Goal: Transaction & Acquisition: Book appointment/travel/reservation

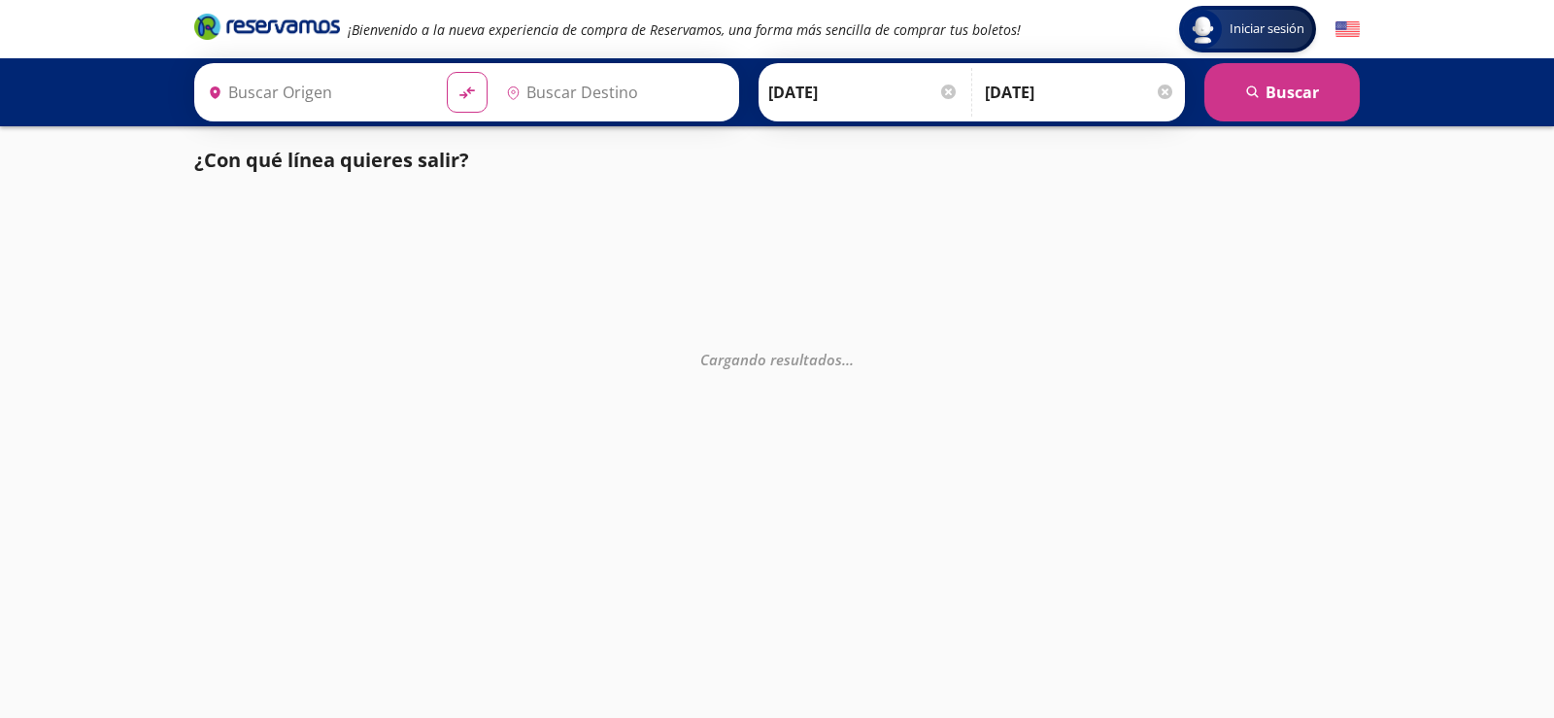
type input "Pátzcuaro, [GEOGRAPHIC_DATA]"
type input "[GEOGRAPHIC_DATA], [GEOGRAPHIC_DATA]"
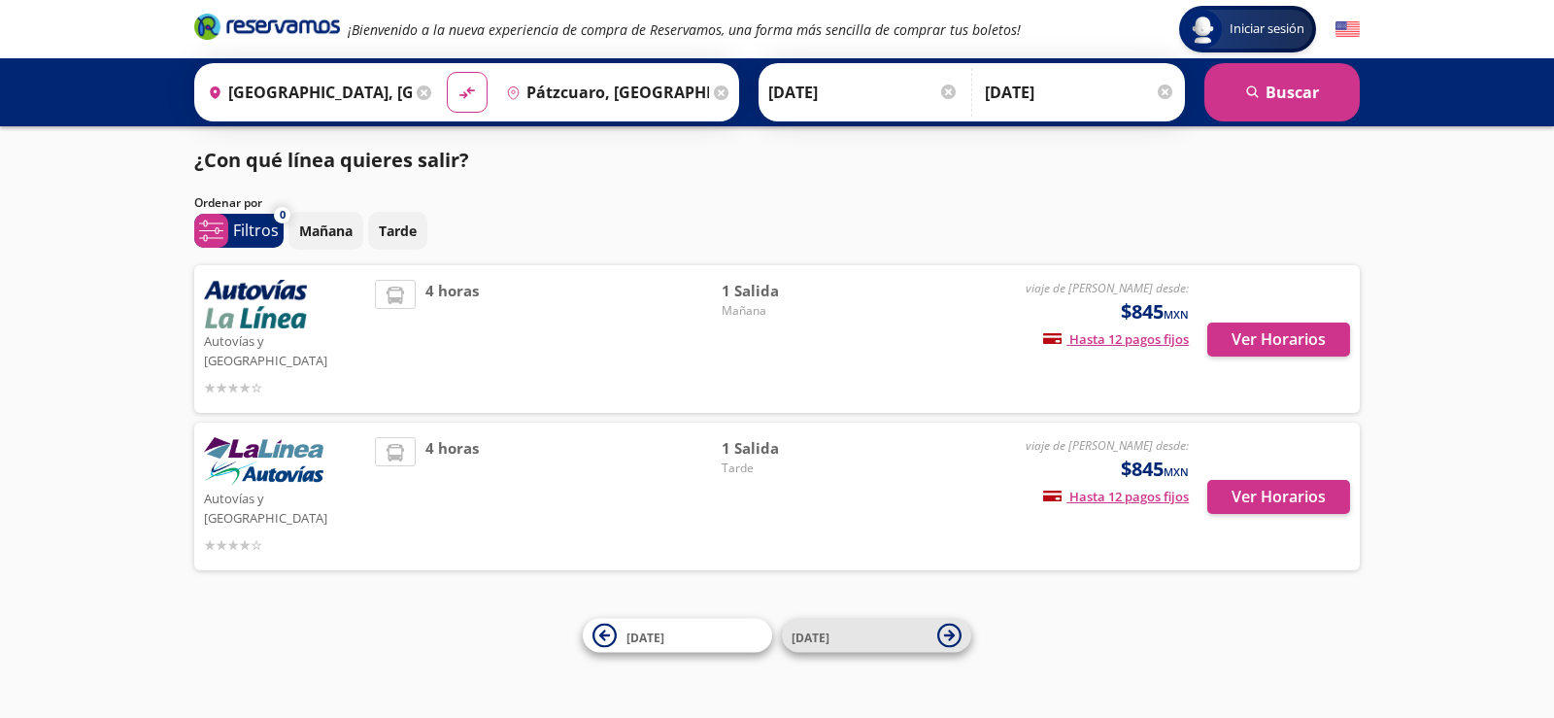
click at [954, 637] on icon at bounding box center [949, 635] width 24 height 24
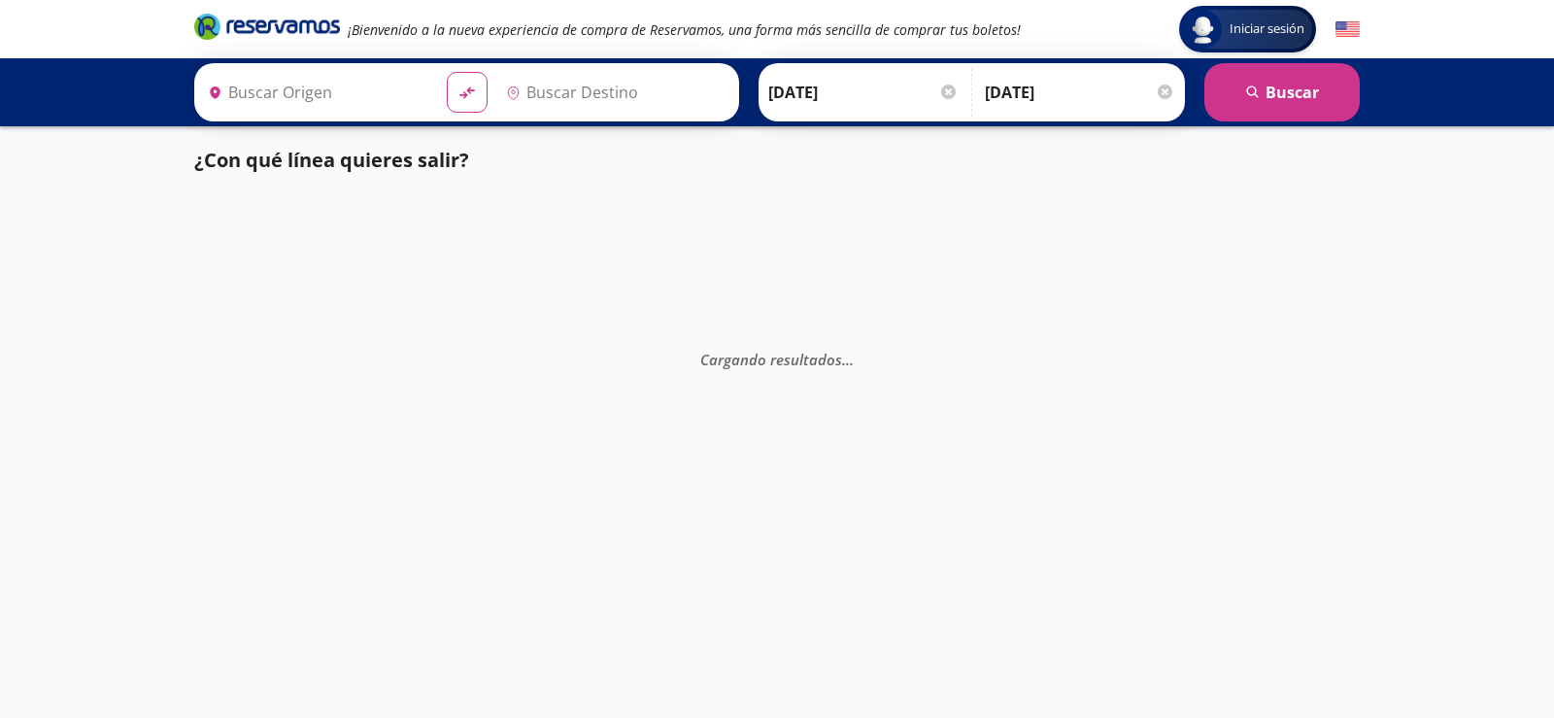
type input "[GEOGRAPHIC_DATA], [GEOGRAPHIC_DATA]"
type input "Pátzcuaro, [GEOGRAPHIC_DATA]"
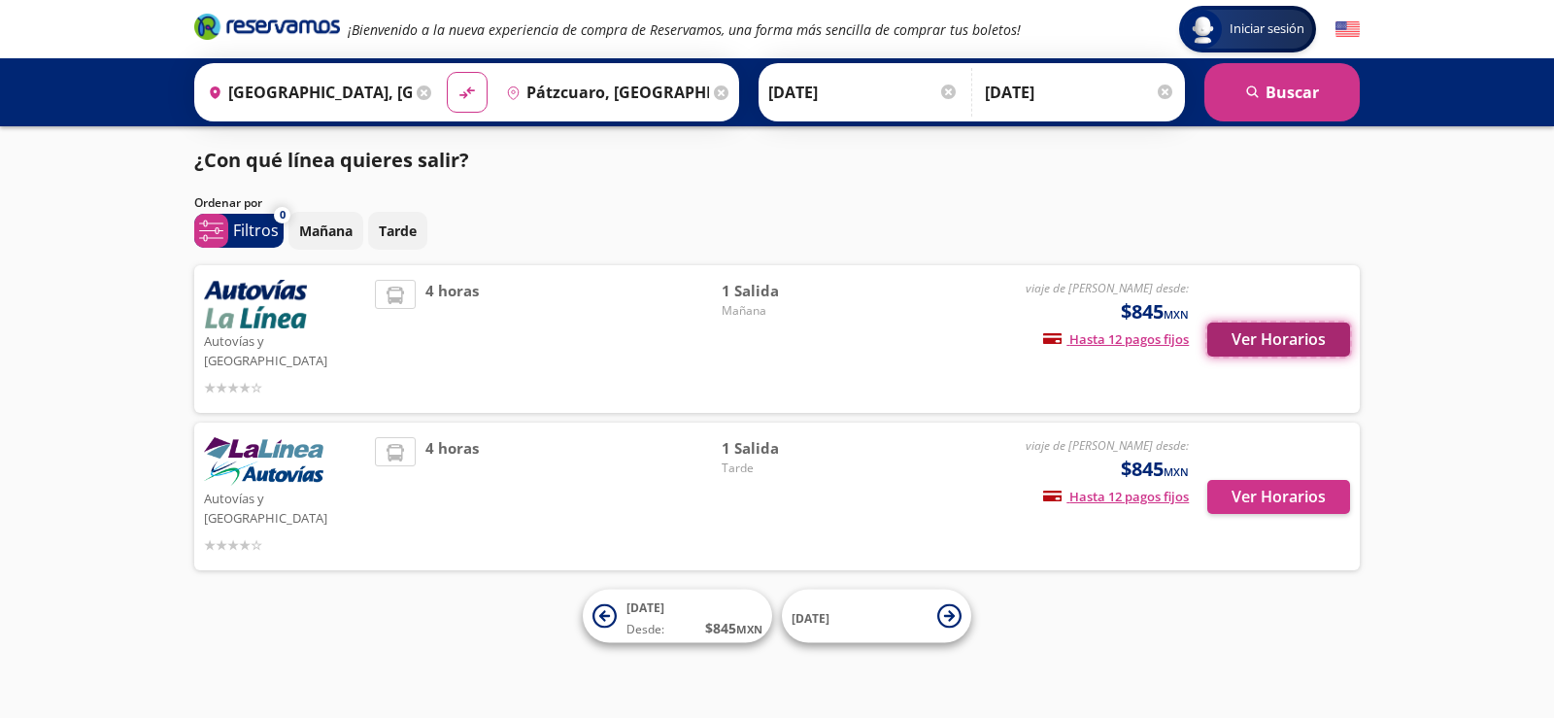
click at [1255, 340] on button "Ver Horarios" at bounding box center [1278, 339] width 143 height 34
